Goal: Information Seeking & Learning: Understand process/instructions

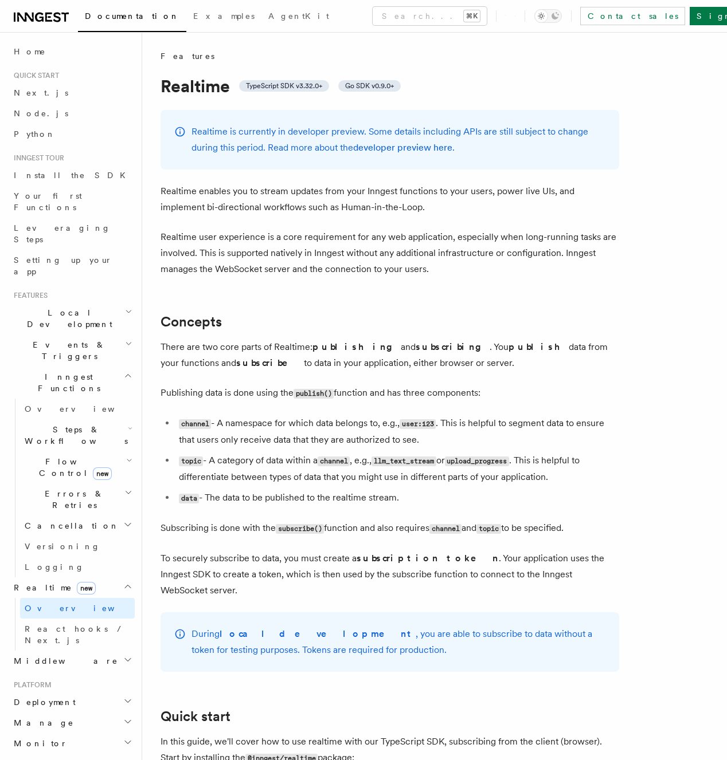
click at [299, 317] on h2 "Concepts" at bounding box center [389, 322] width 458 height 16
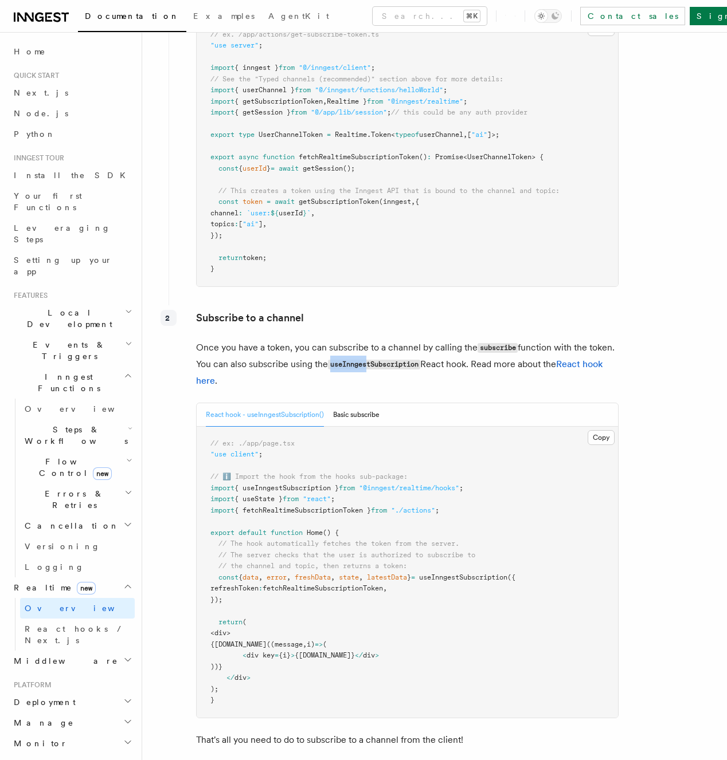
scroll to position [1824, 0]
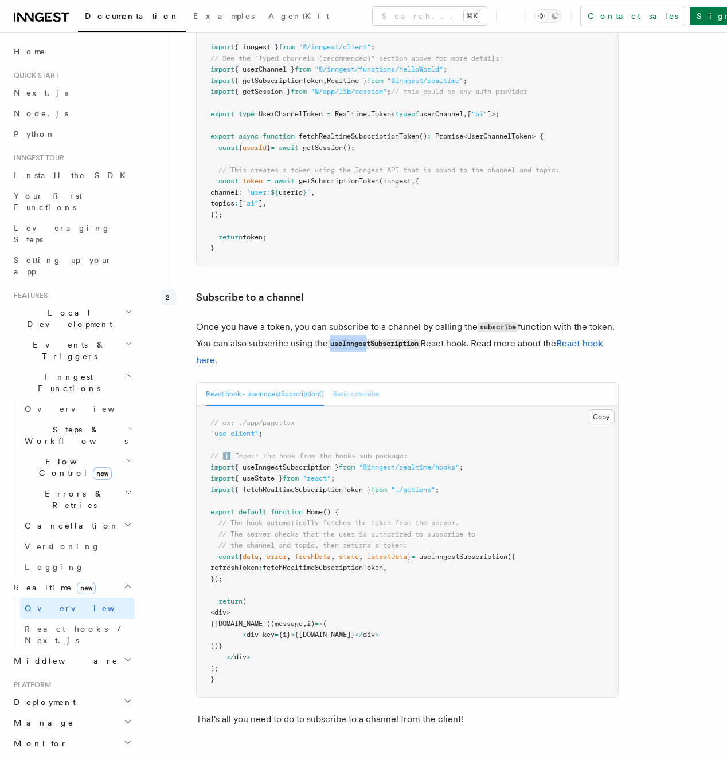
click at [367, 383] on button "Basic subscribe" at bounding box center [356, 394] width 46 height 23
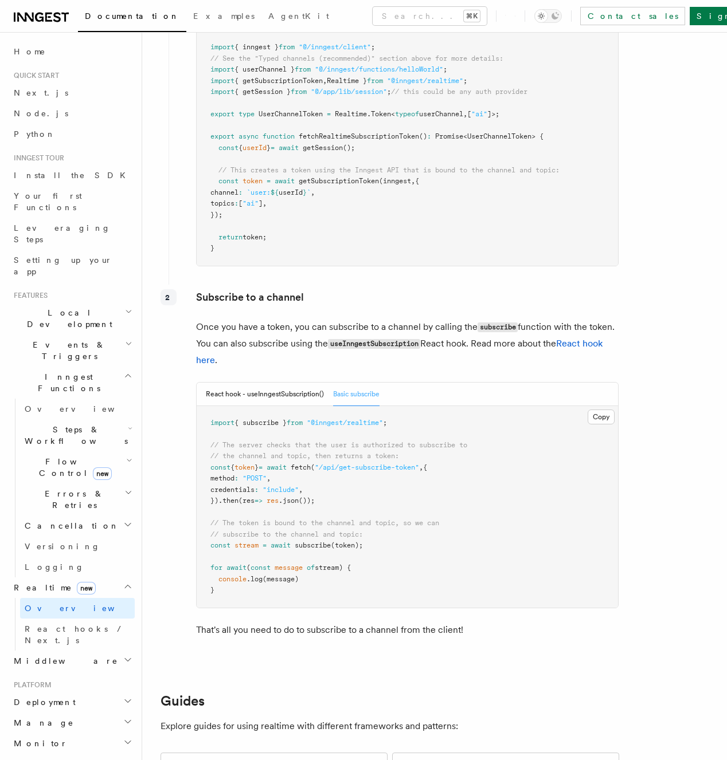
click at [476, 361] on div "Subscribe to a channel Once you have a token, you can subscribe to a channel by…" at bounding box center [393, 468] width 450 height 367
click at [312, 383] on button "React hook - useInngestSubscription()" at bounding box center [265, 394] width 118 height 23
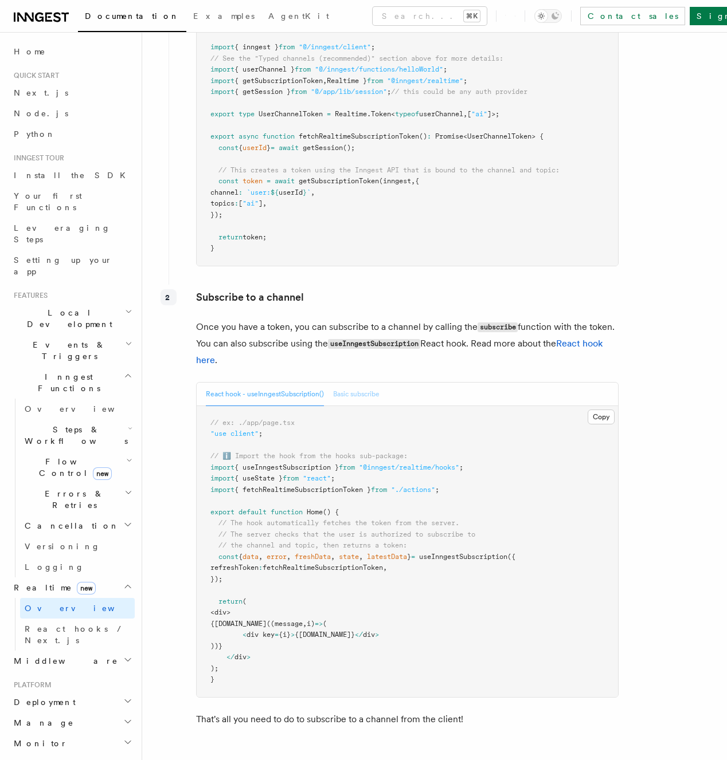
click at [374, 384] on button "Basic subscribe" at bounding box center [356, 394] width 46 height 23
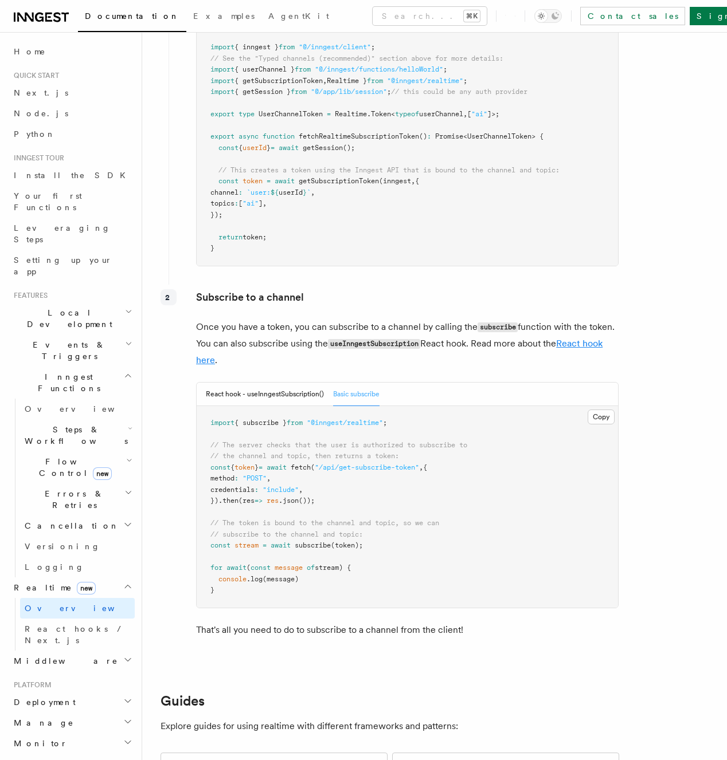
click at [581, 338] on link "React hook here" at bounding box center [399, 352] width 406 height 28
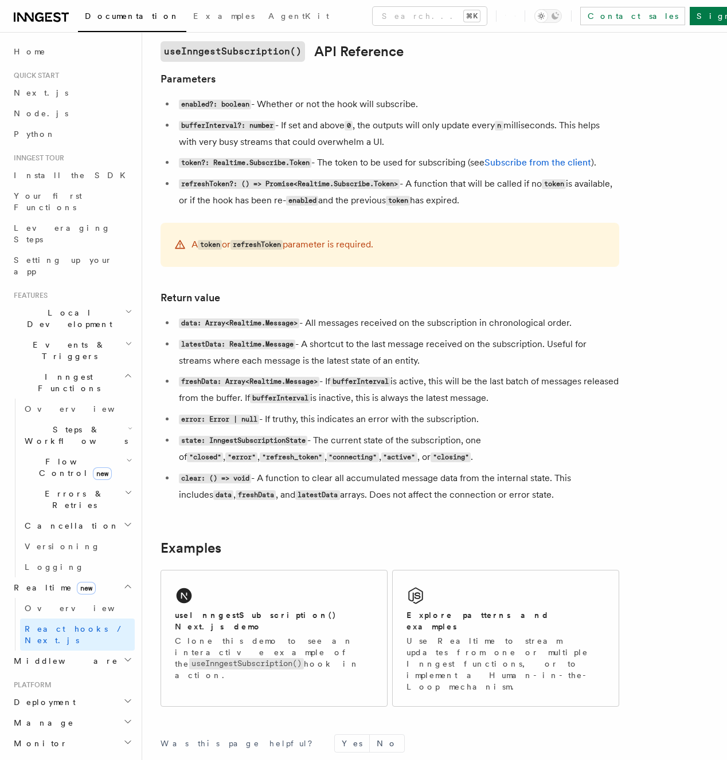
scroll to position [854, 0]
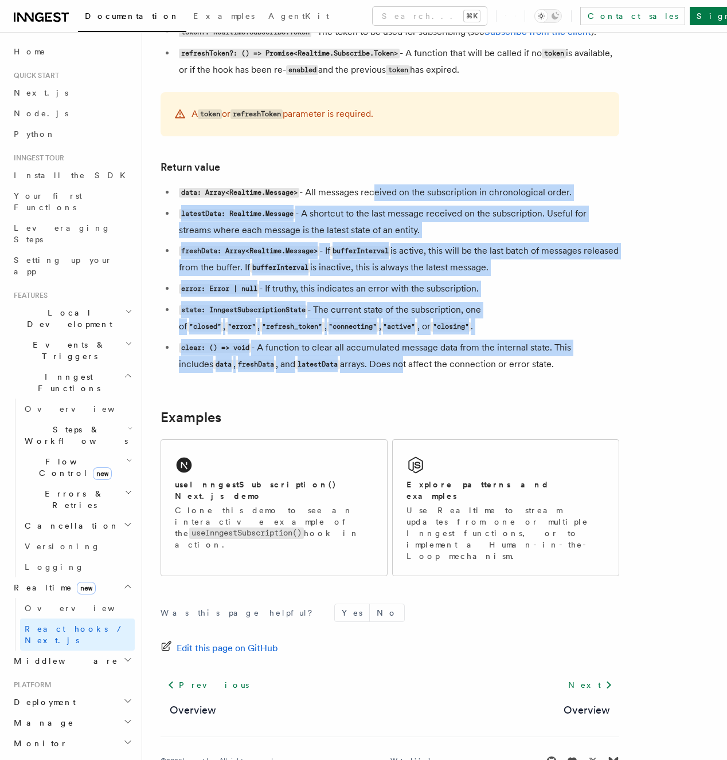
drag, startPoint x: 371, startPoint y: 370, endPoint x: 376, endPoint y: 197, distance: 173.7
click at [376, 197] on ul "data: Array<Realtime.Message> - All messages received on the subscription in ch…" at bounding box center [389, 279] width 458 height 189
click at [376, 197] on li "data: Array<Realtime.Message> - All messages received on the subscription in ch…" at bounding box center [397, 193] width 444 height 17
drag, startPoint x: 380, startPoint y: 174, endPoint x: 397, endPoint y: 362, distance: 189.3
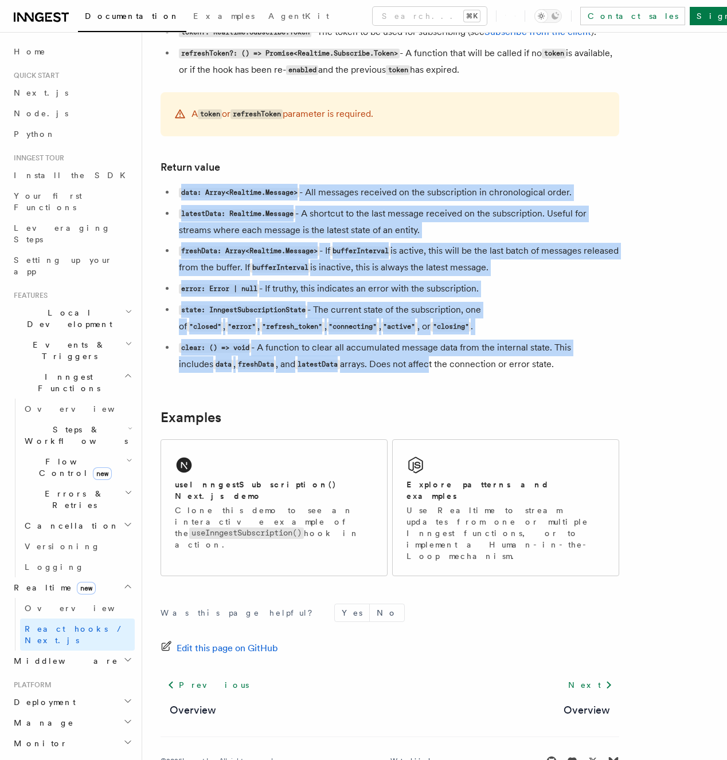
click at [397, 362] on li "clear: () => void - A function to clear all accumulated message data from the i…" at bounding box center [397, 356] width 444 height 33
